Goal: Task Accomplishment & Management: Complete application form

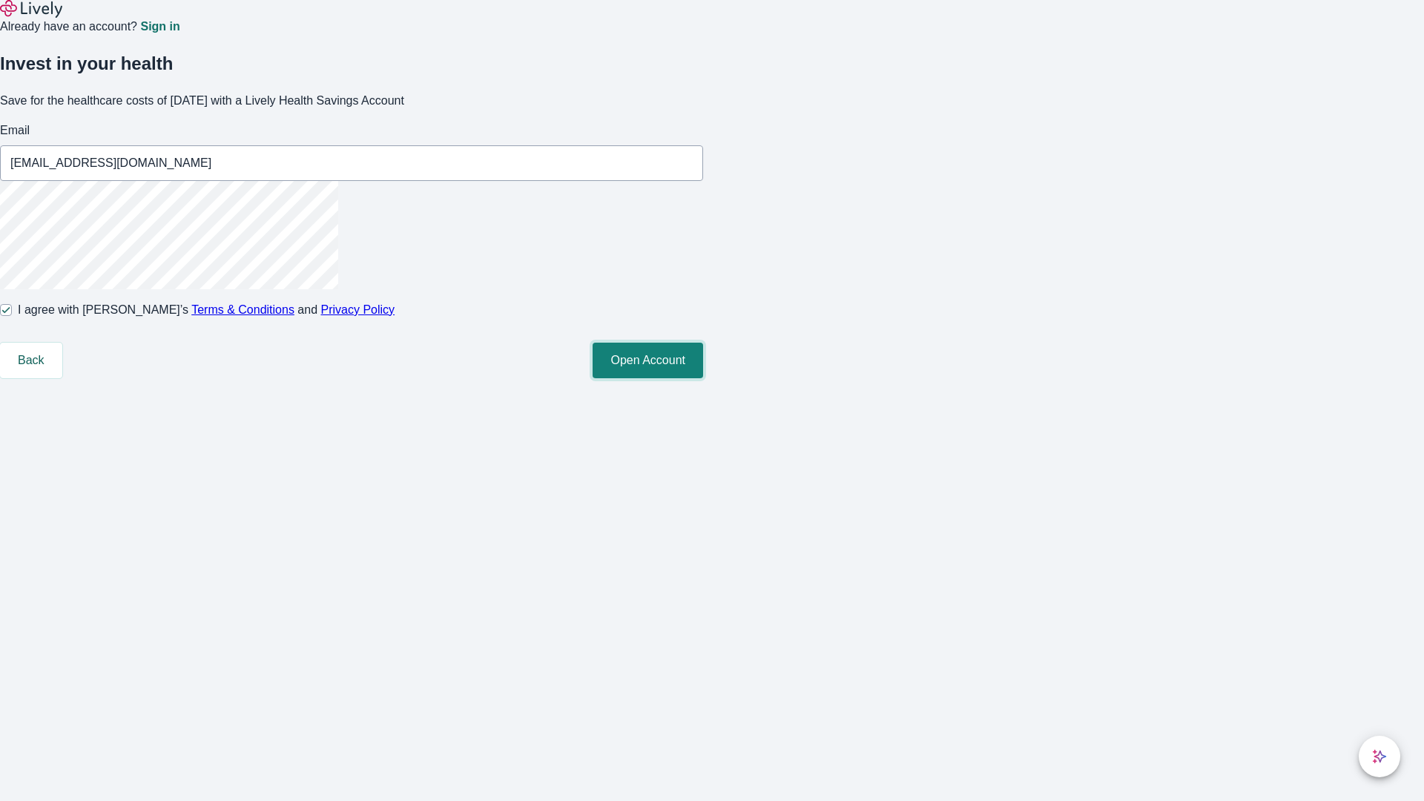
click at [703, 378] on button "Open Account" at bounding box center [648, 361] width 111 height 36
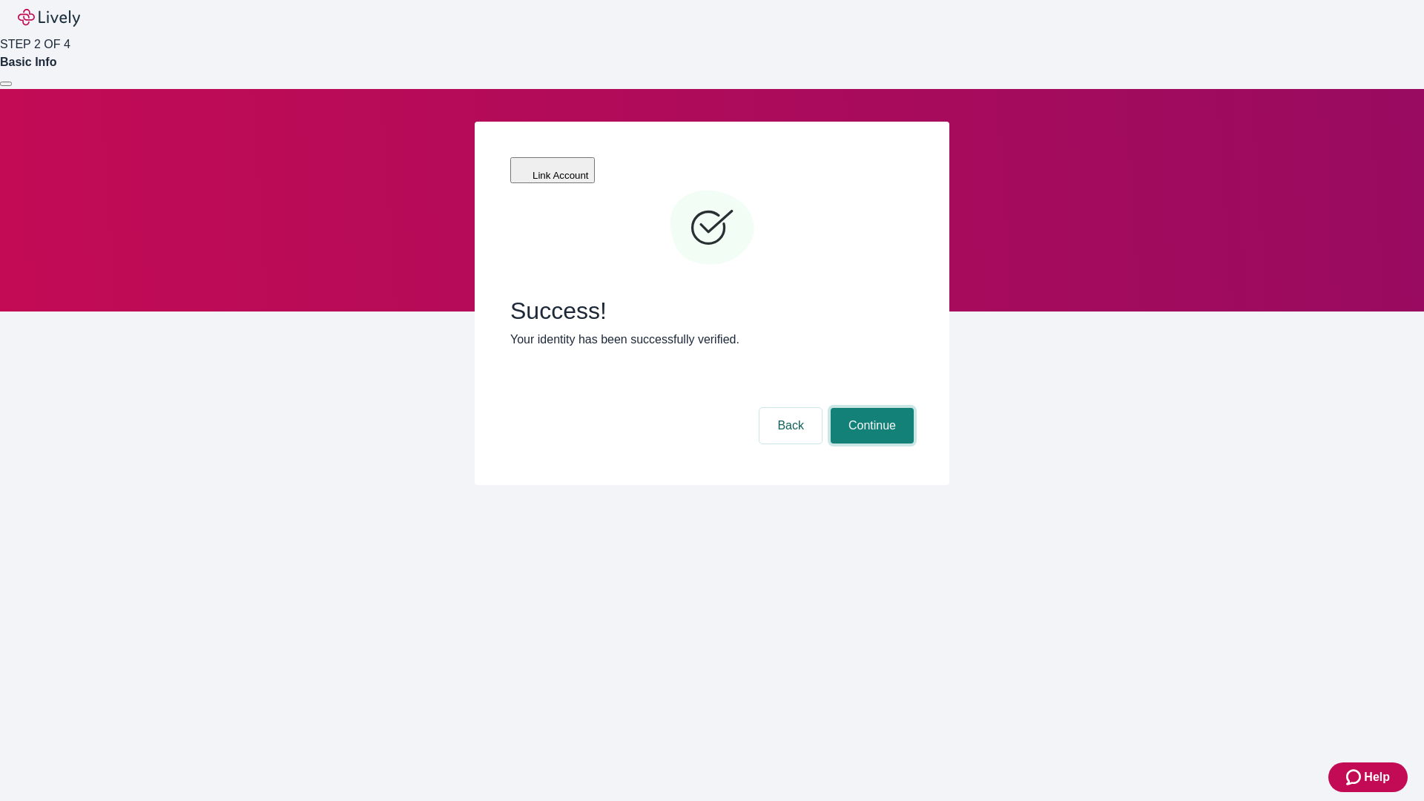
click at [870, 408] on button "Continue" at bounding box center [872, 426] width 83 height 36
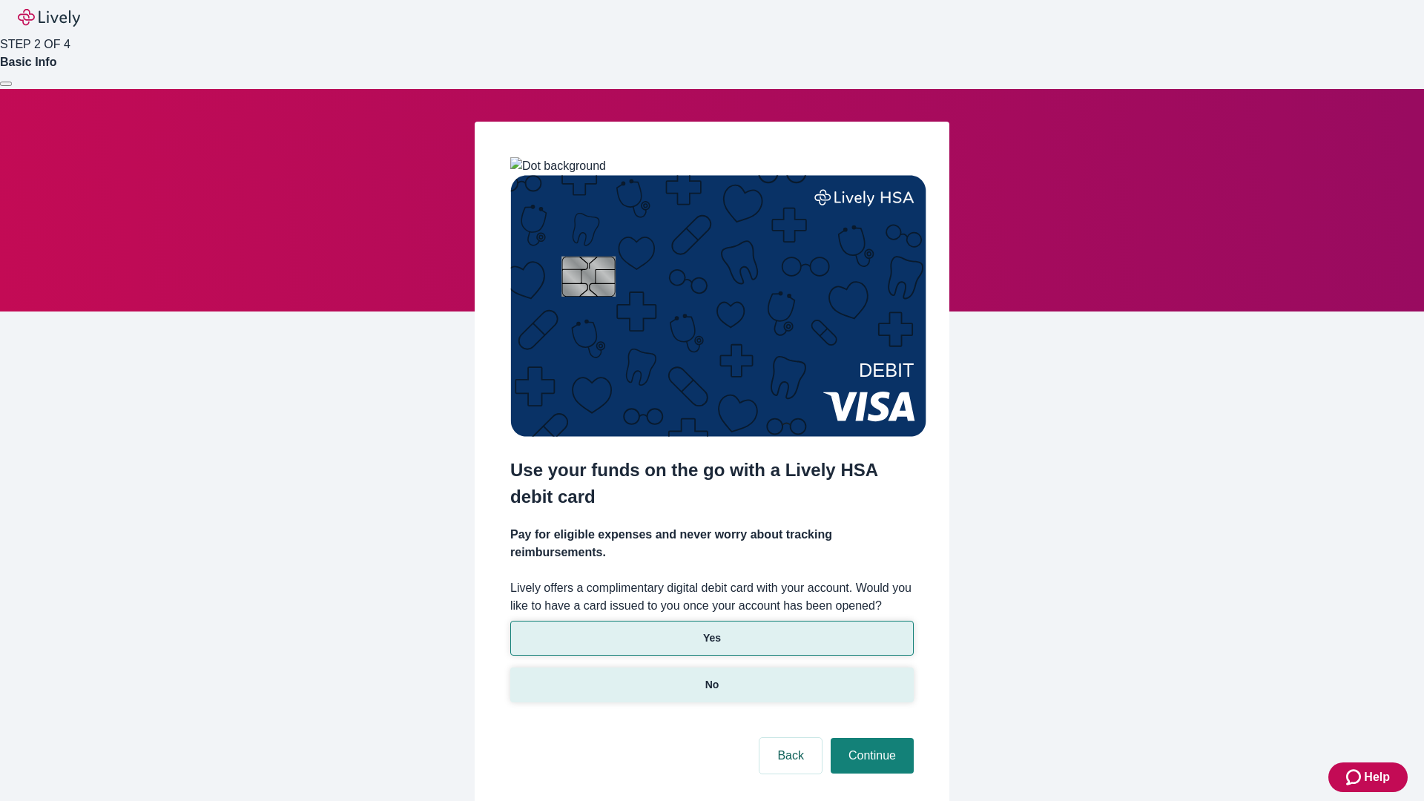
click at [711, 677] on p "No" at bounding box center [712, 685] width 14 height 16
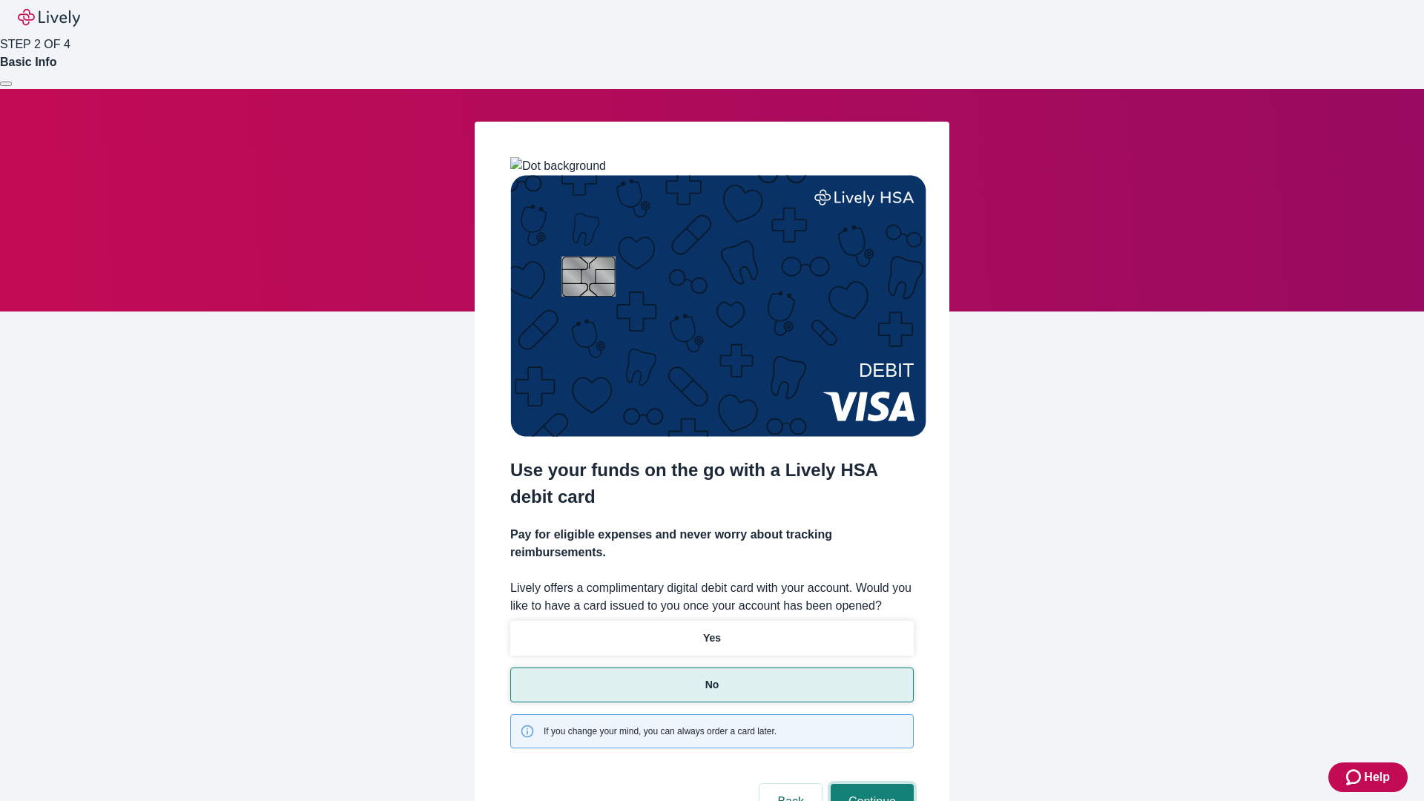
click at [870, 784] on button "Continue" at bounding box center [872, 802] width 83 height 36
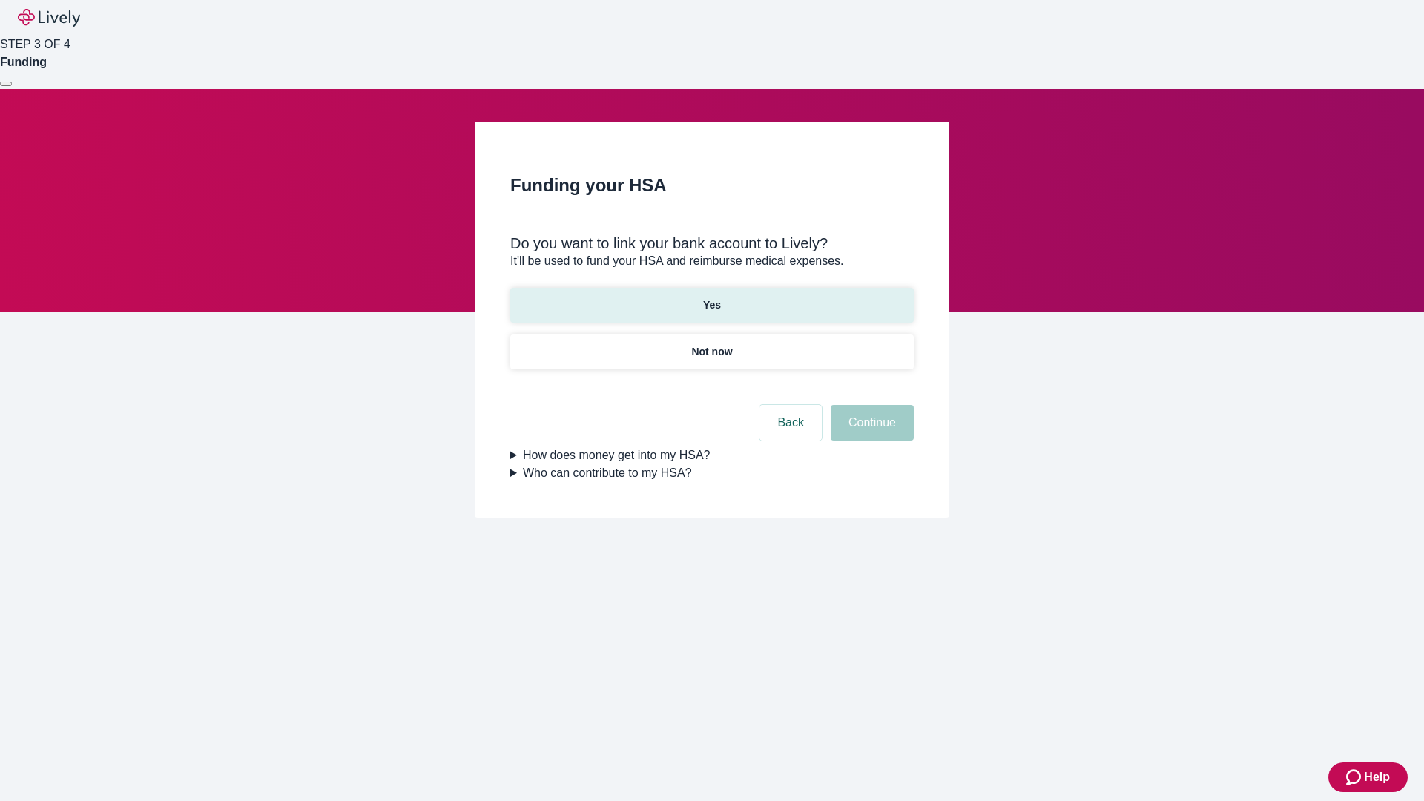
click at [711, 297] on p "Yes" at bounding box center [712, 305] width 18 height 16
click at [870, 405] on button "Continue" at bounding box center [872, 423] width 83 height 36
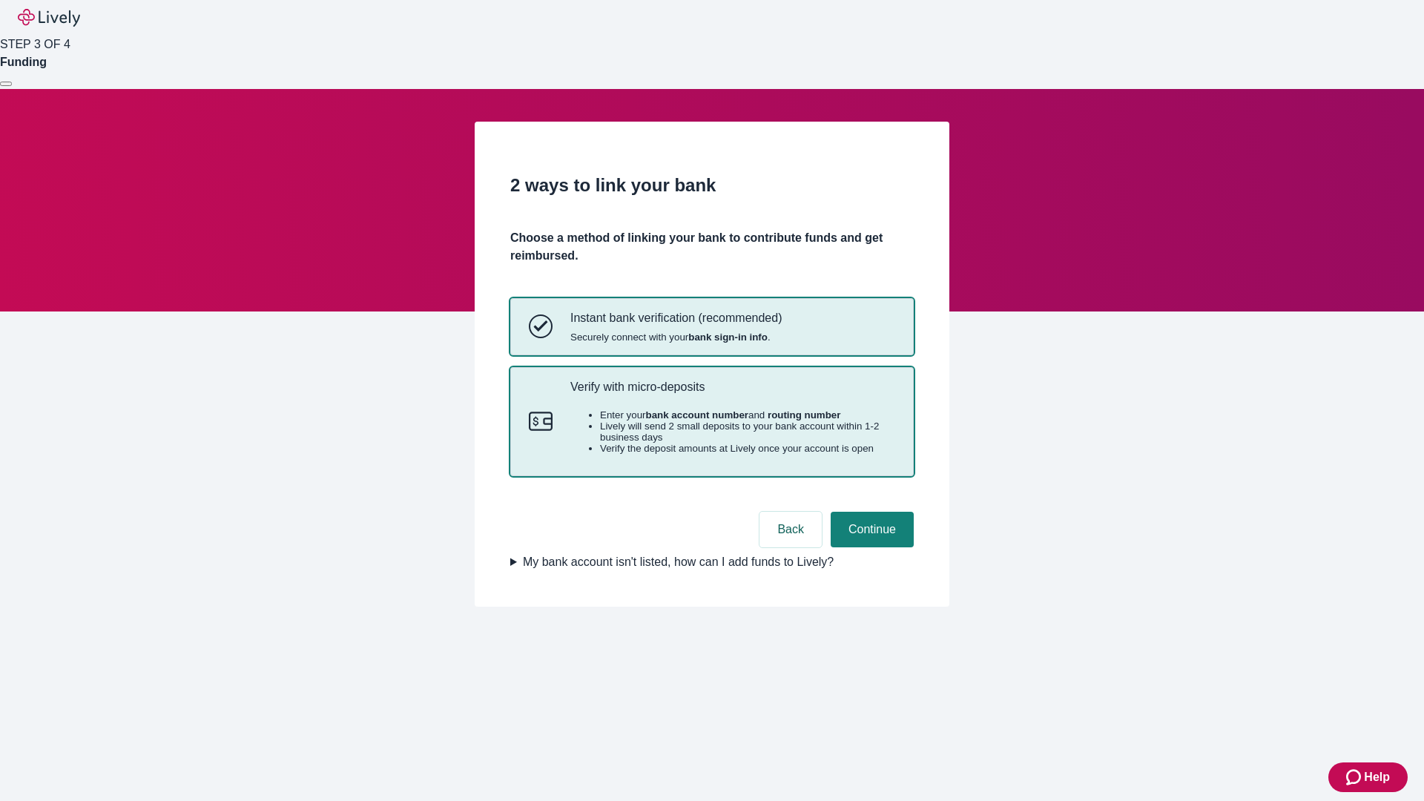
click at [732, 394] on p "Verify with micro-deposits" at bounding box center [732, 387] width 325 height 14
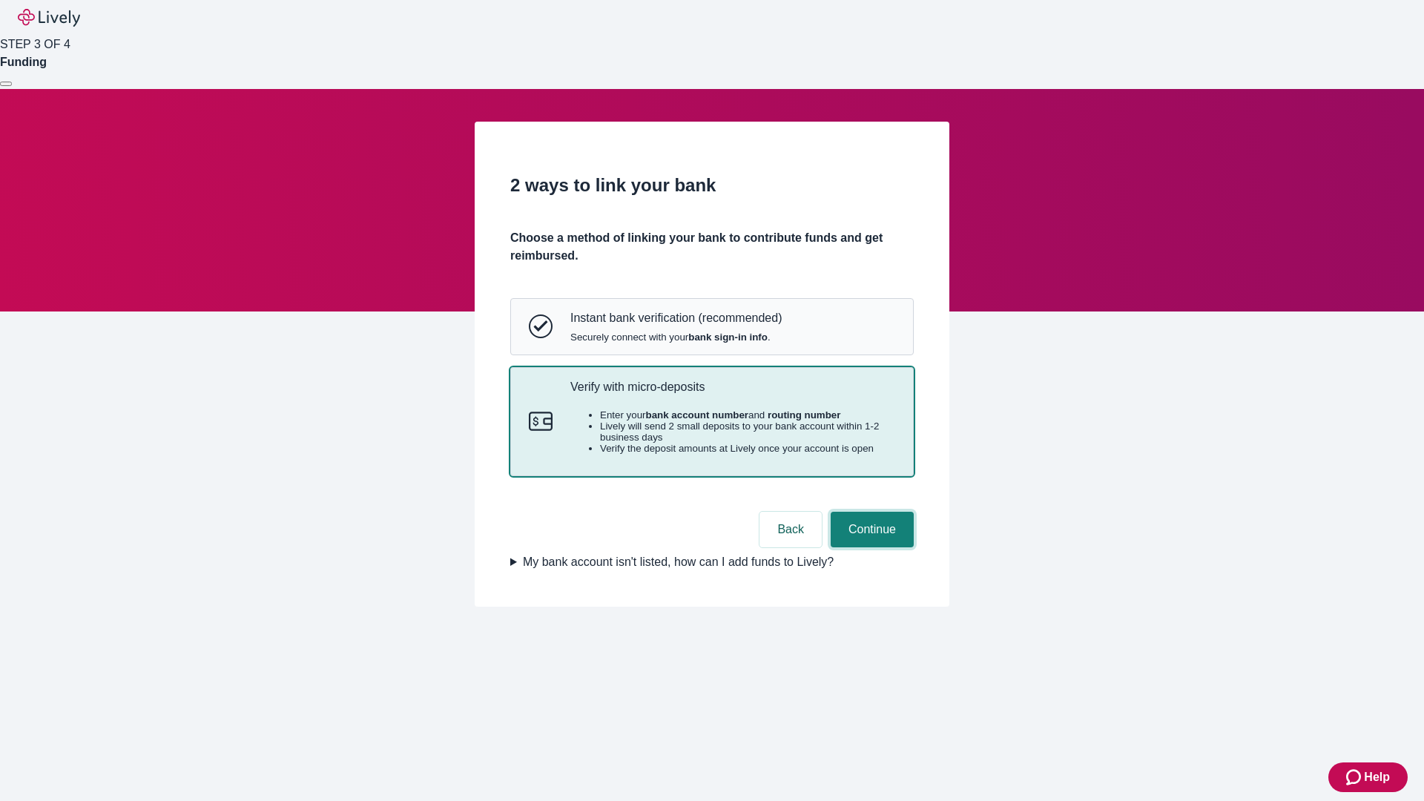
click at [870, 547] on button "Continue" at bounding box center [872, 530] width 83 height 36
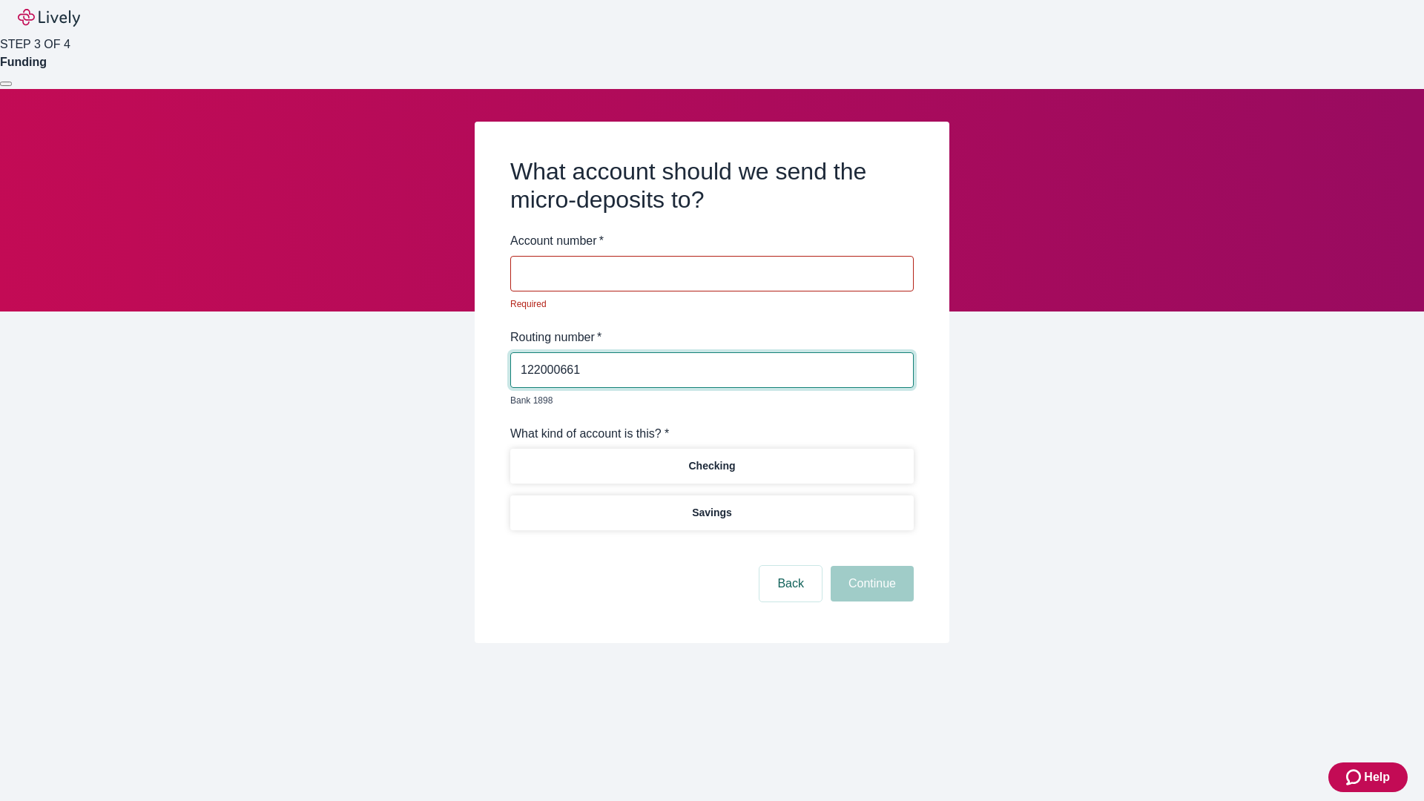
type input "122000661"
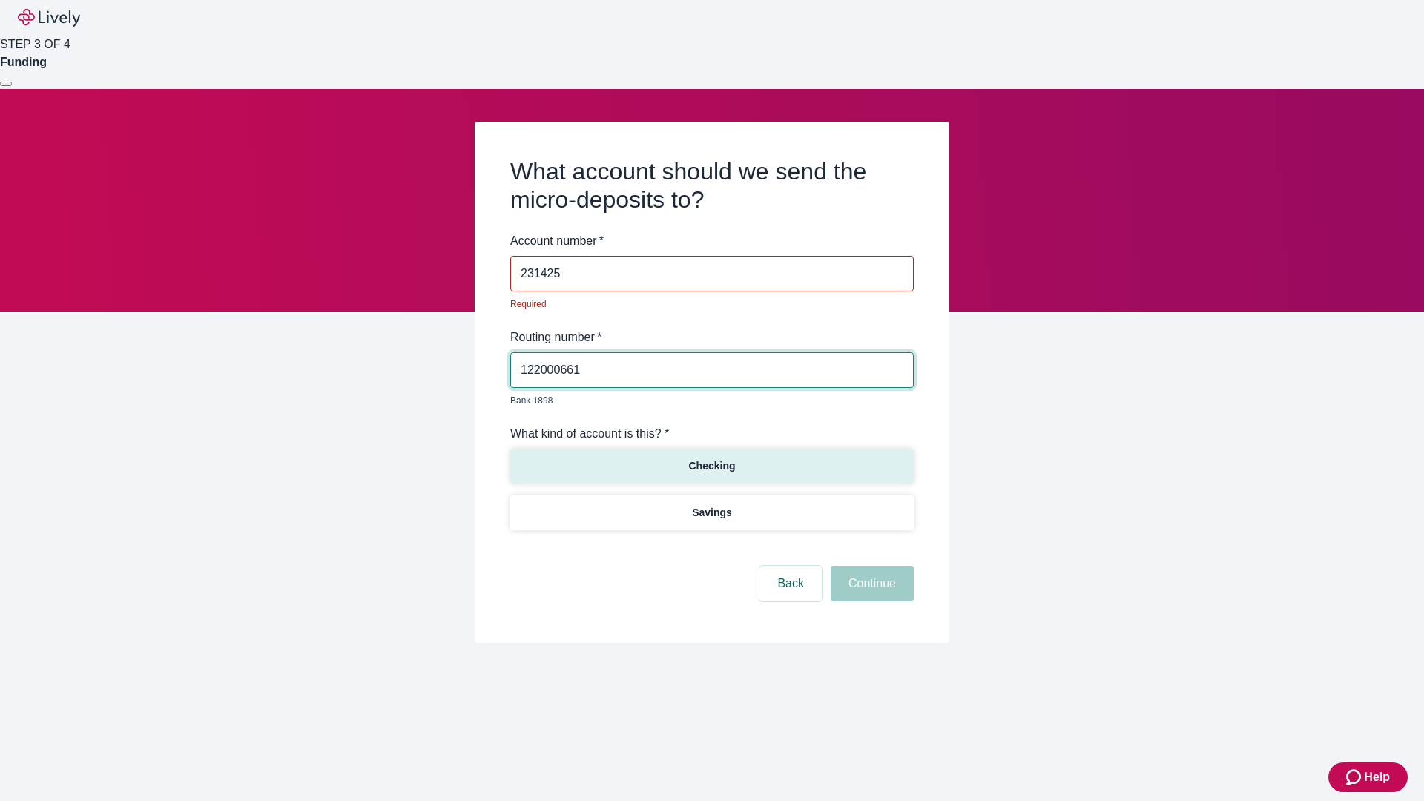
type input "231425"
click at [711, 458] on p "Checking" at bounding box center [711, 466] width 47 height 16
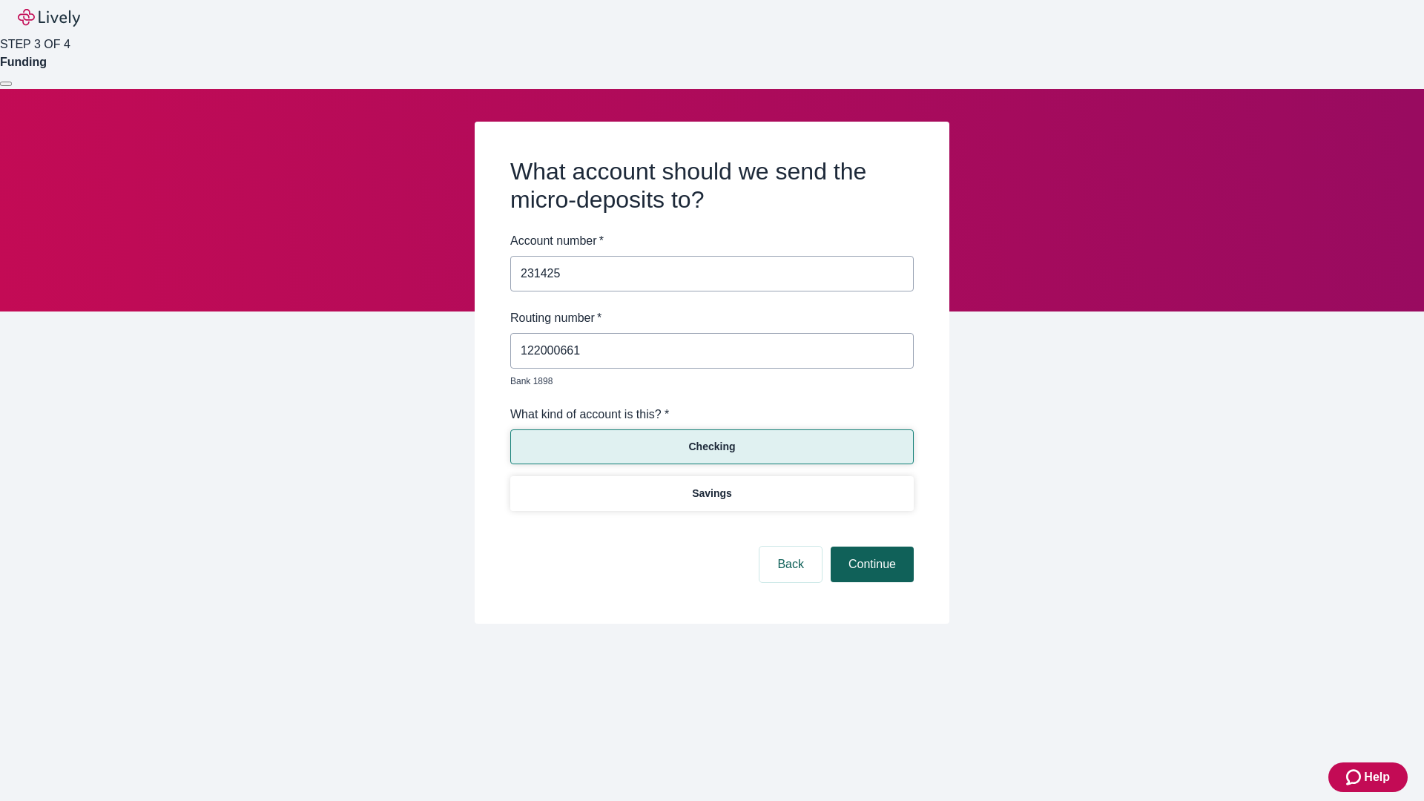
click at [870, 547] on button "Continue" at bounding box center [872, 565] width 83 height 36
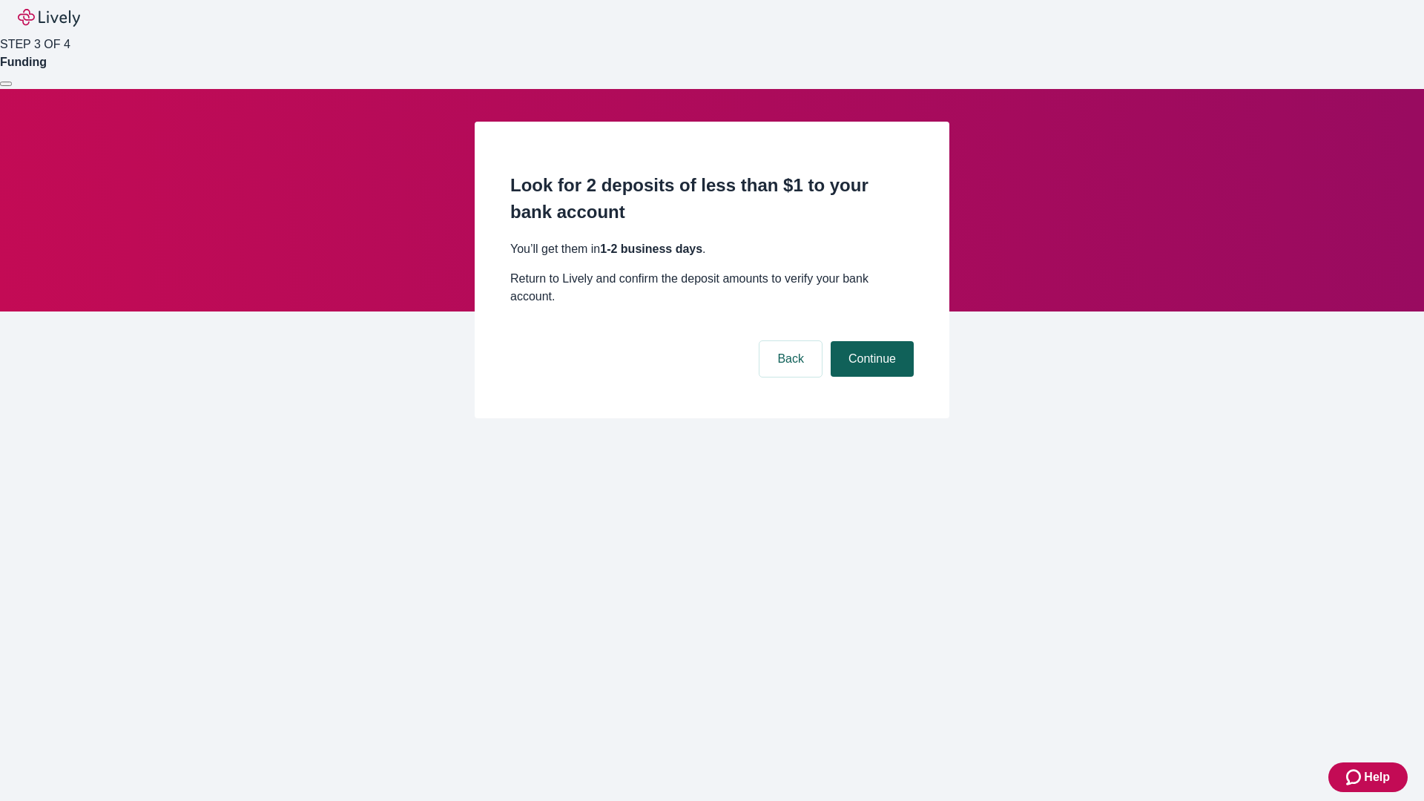
click at [870, 341] on button "Continue" at bounding box center [872, 359] width 83 height 36
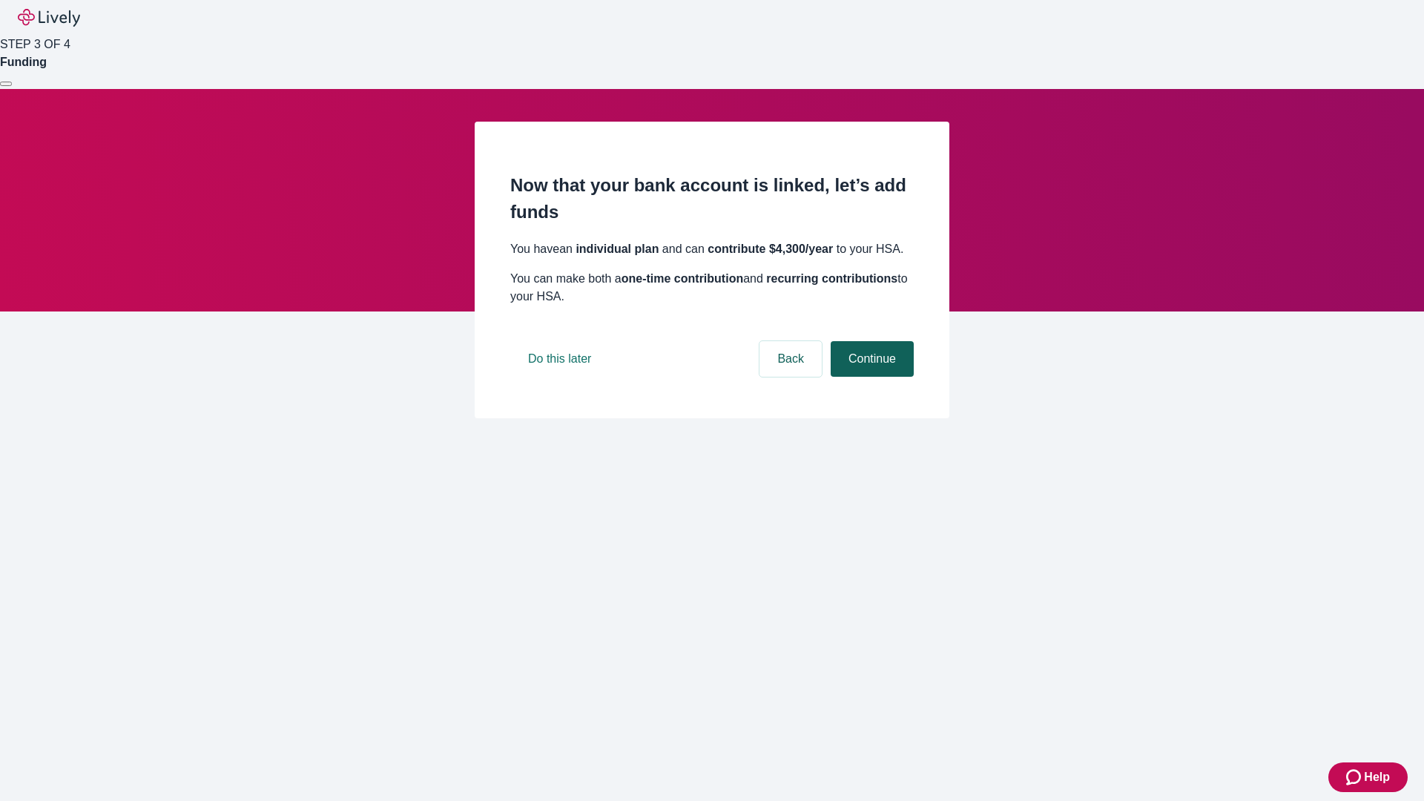
click at [870, 377] on button "Continue" at bounding box center [872, 359] width 83 height 36
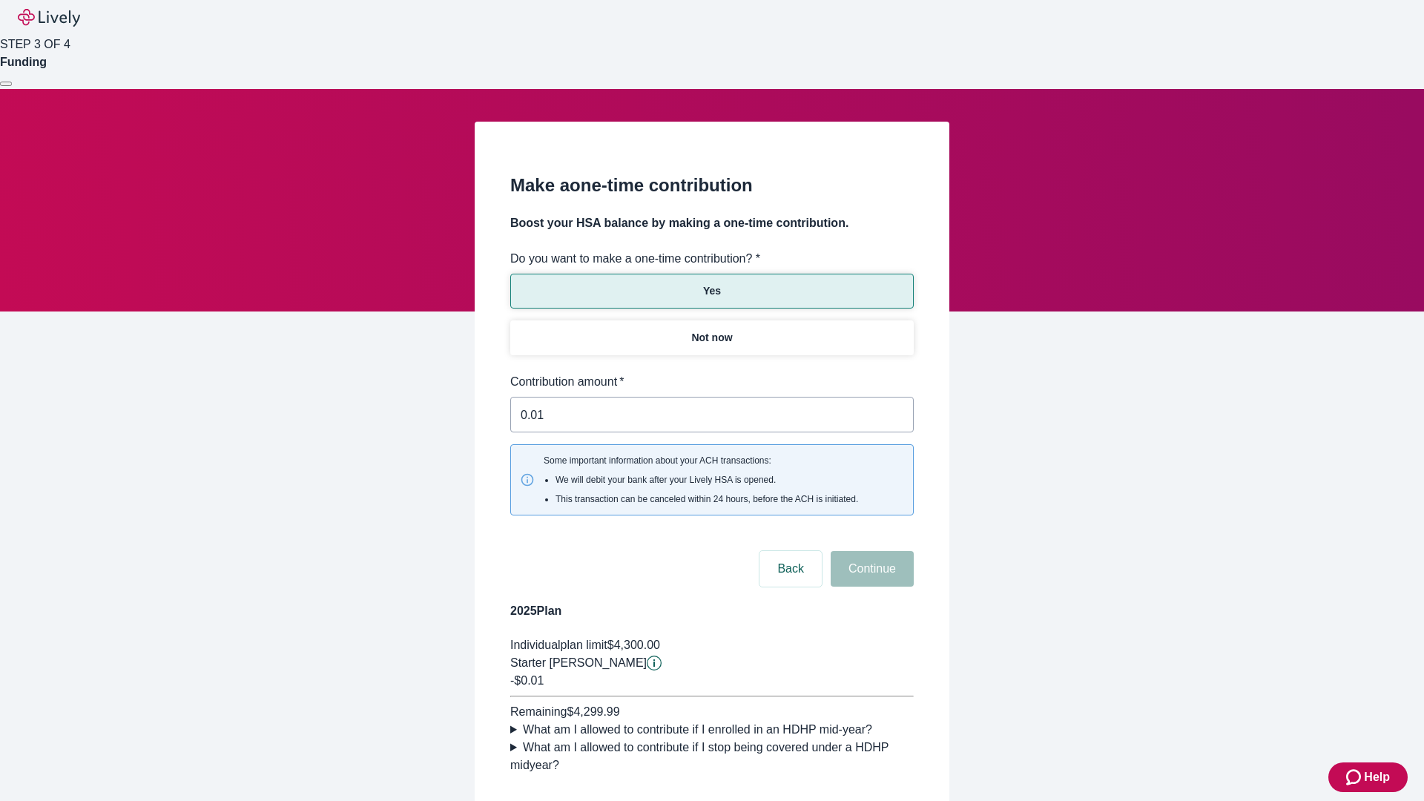
type input "0.01"
click at [870, 551] on button "Continue" at bounding box center [872, 569] width 83 height 36
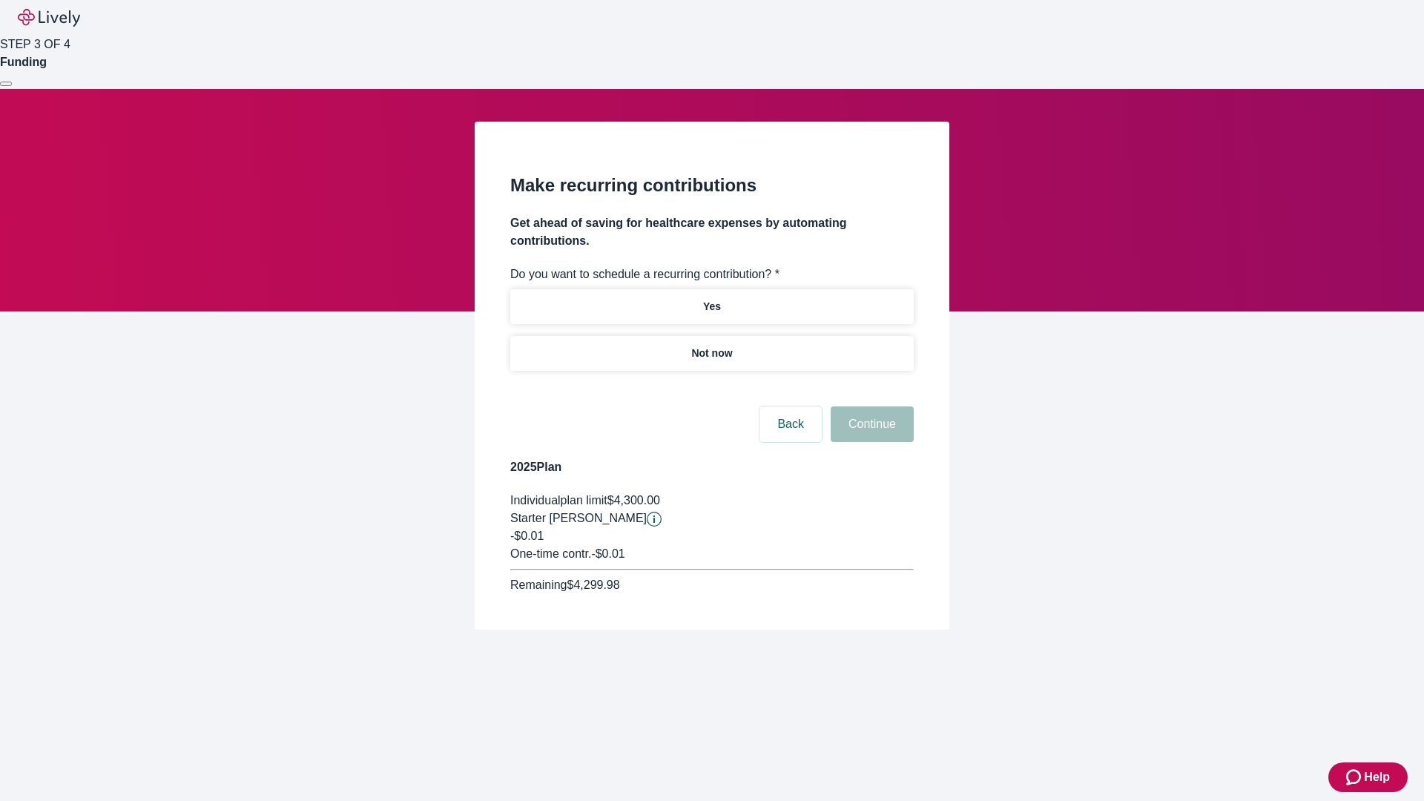
click at [711, 346] on p "Not now" at bounding box center [711, 354] width 41 height 16
click at [870, 406] on button "Continue" at bounding box center [872, 424] width 83 height 36
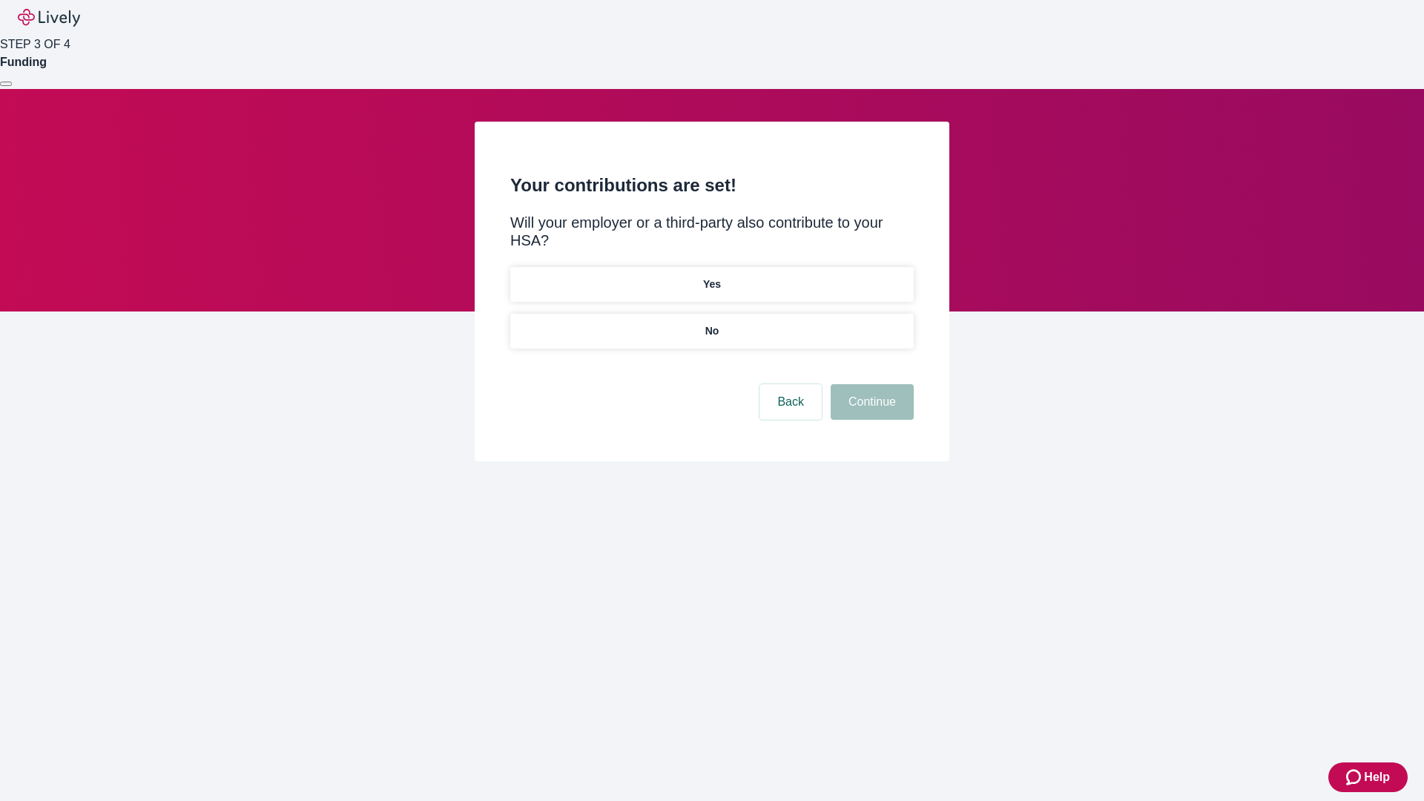
click at [711, 323] on p "No" at bounding box center [712, 331] width 14 height 16
click at [870, 384] on button "Continue" at bounding box center [872, 402] width 83 height 36
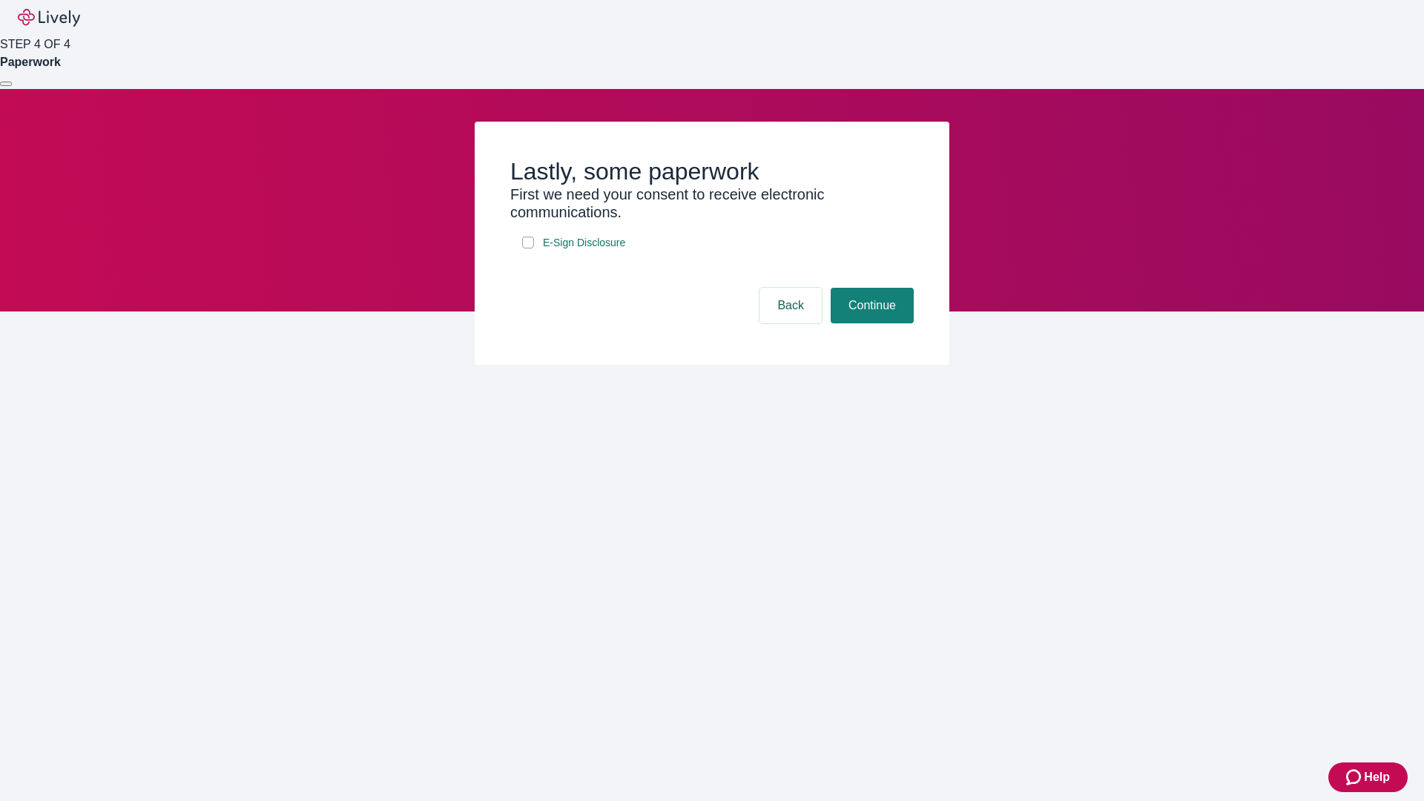
click at [528, 248] on input "E-Sign Disclosure" at bounding box center [528, 243] width 12 height 12
checkbox input "true"
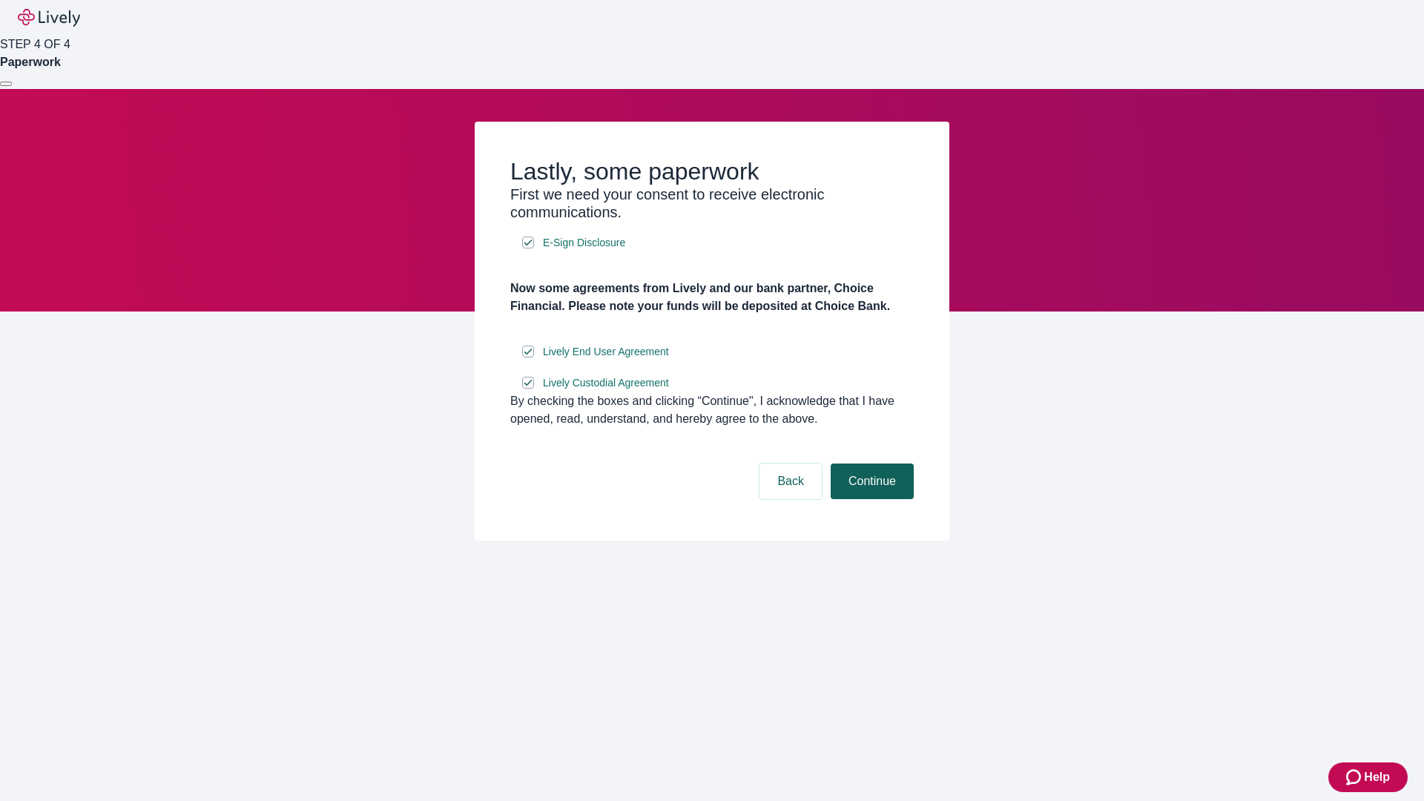
click at [870, 499] on button "Continue" at bounding box center [872, 482] width 83 height 36
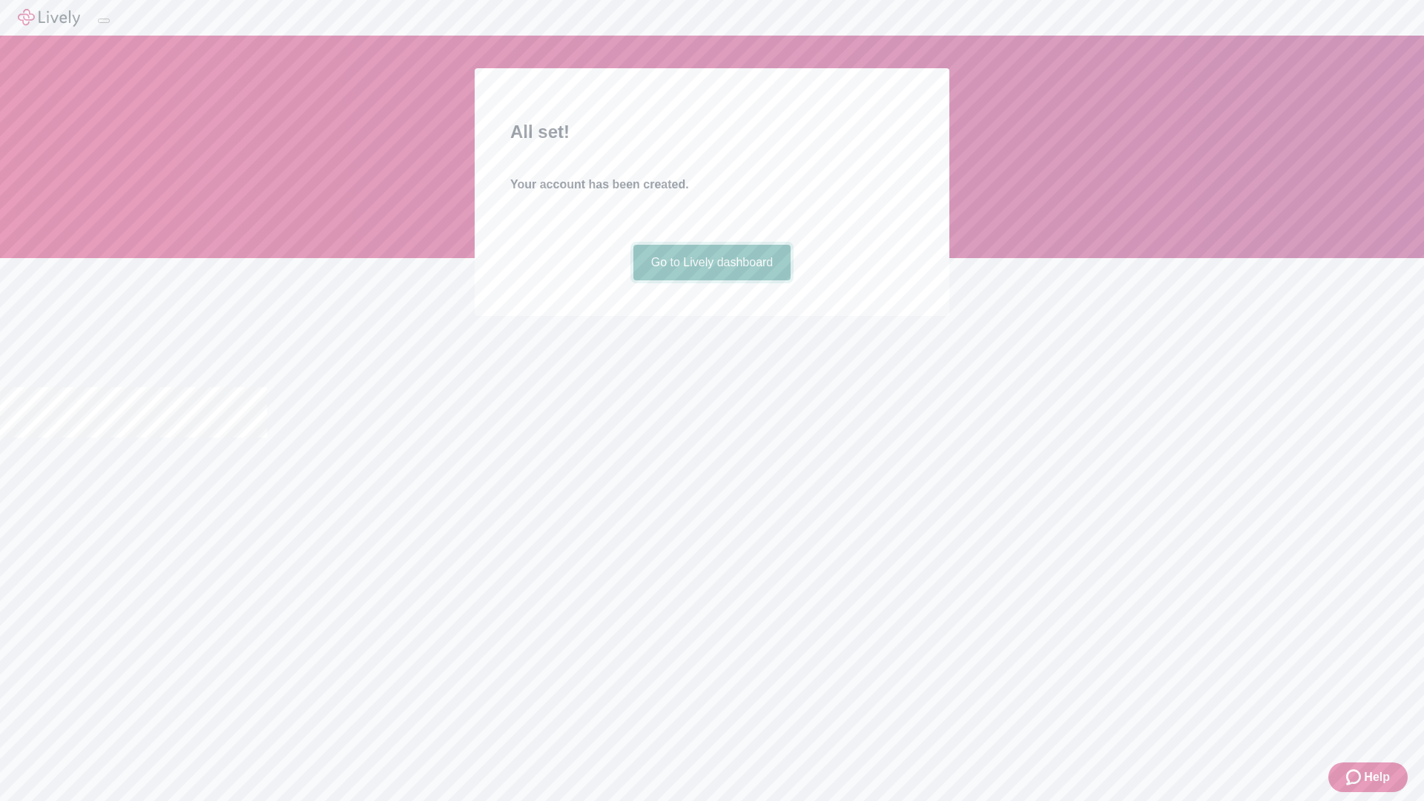
click at [711, 280] on link "Go to Lively dashboard" at bounding box center [712, 263] width 158 height 36
